Goal: Transaction & Acquisition: Purchase product/service

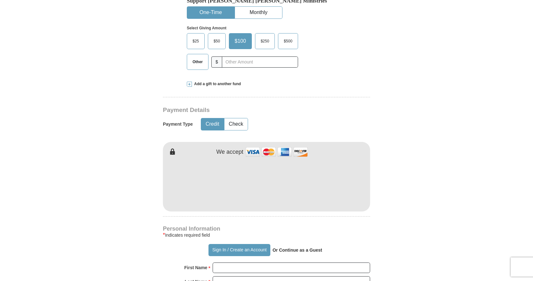
scroll to position [319, 0]
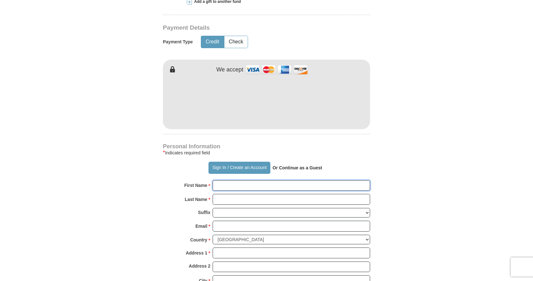
click at [241, 180] on input "First Name *" at bounding box center [292, 185] width 158 height 11
type input "[PERSON_NAME]"
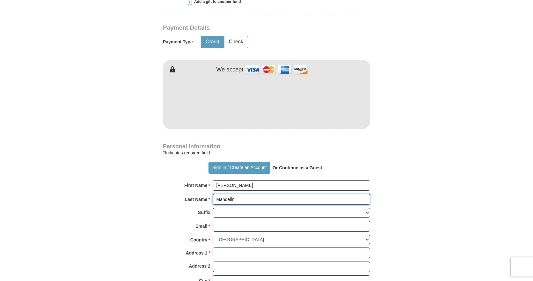
type input "Mandelin"
click at [263, 221] on input "Email *" at bounding box center [292, 226] width 158 height 11
click at [279, 221] on input "[EMAIL_ADDRESS][DOMAIN_NAME]" at bounding box center [292, 226] width 158 height 11
type input "[EMAIL_ADDRESS][DOMAIN_NAME]"
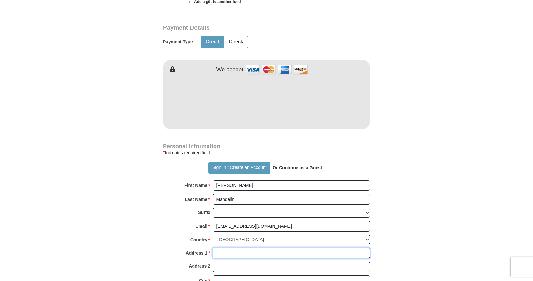
click at [249, 248] on input "Address 1 *" at bounding box center [292, 253] width 158 height 11
type input "[STREET_ADDRESS]"
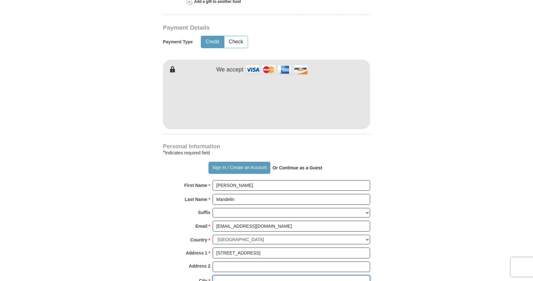
click at [252, 275] on input "City *" at bounding box center [292, 280] width 158 height 11
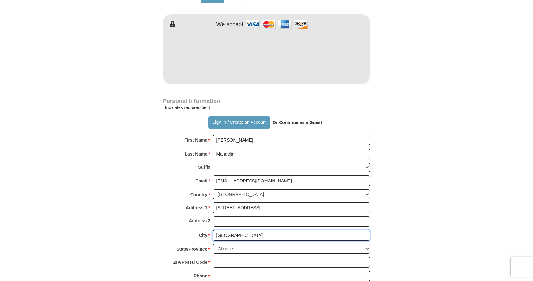
scroll to position [415, 0]
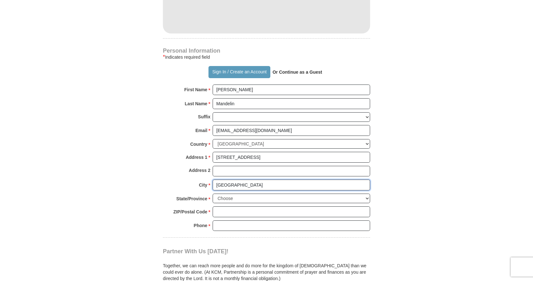
type input "[GEOGRAPHIC_DATA]"
click at [277, 194] on select "Choose [US_STATE] [US_STATE] [US_STATE] [US_STATE] [US_STATE] Armed Forces Amer…" at bounding box center [292, 199] width 158 height 10
select select "WI"
click at [213, 194] on select "Choose [US_STATE] [US_STATE] [US_STATE] [US_STATE] [US_STATE] Armed Forces Amer…" at bounding box center [292, 199] width 158 height 10
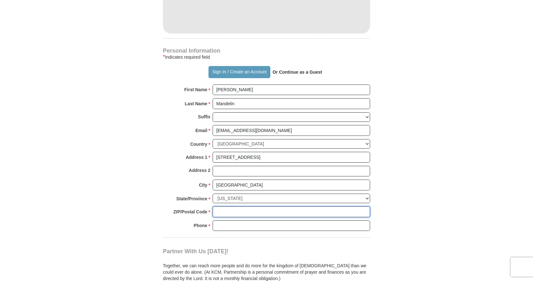
click at [259, 206] on input "ZIP/Postal Code *" at bounding box center [292, 211] width 158 height 11
type input "53233"
click at [248, 220] on input "Phone * *" at bounding box center [292, 225] width 158 height 11
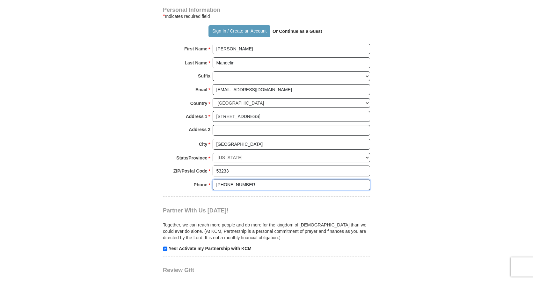
scroll to position [511, 0]
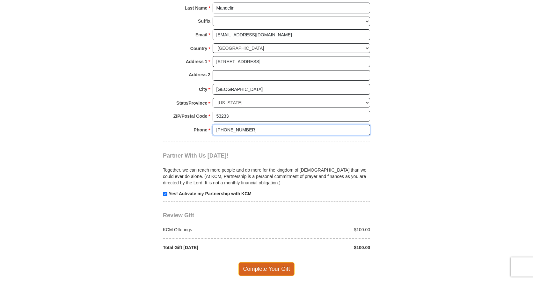
type input "[PHONE_NUMBER]"
click at [271, 262] on span "Complete Your Gift" at bounding box center [267, 268] width 56 height 13
